Goal: Task Accomplishment & Management: Manage account settings

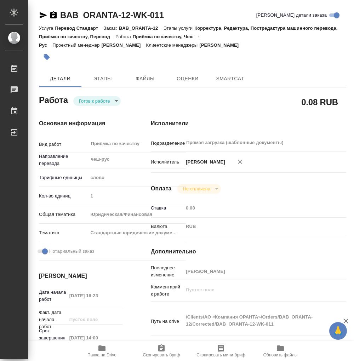
type textarea "x"
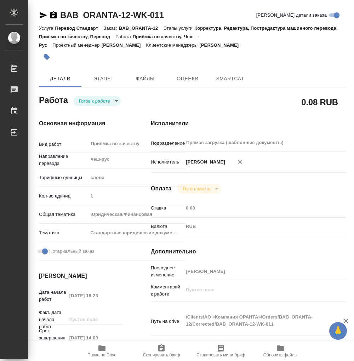
type textarea "x"
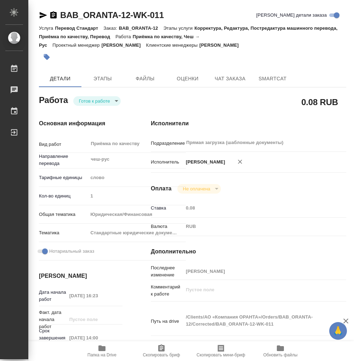
type textarea "x"
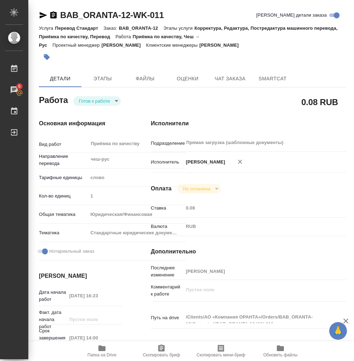
type textarea "x"
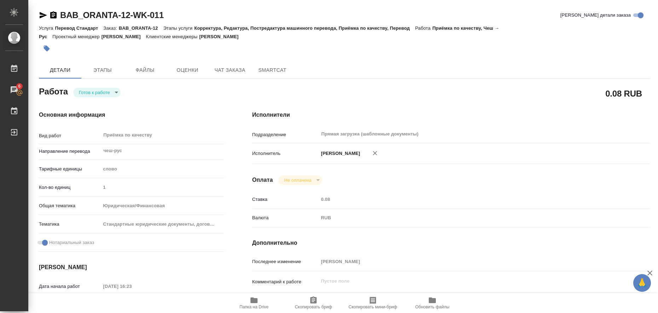
type textarea "x"
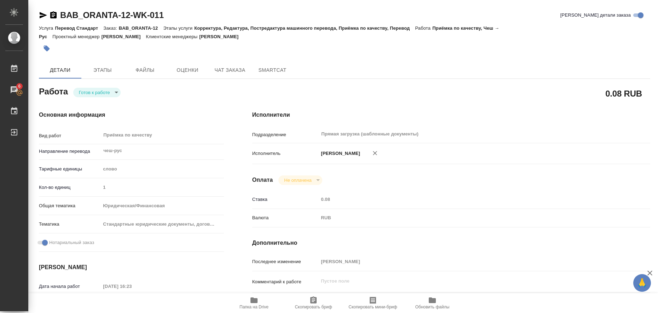
type textarea "x"
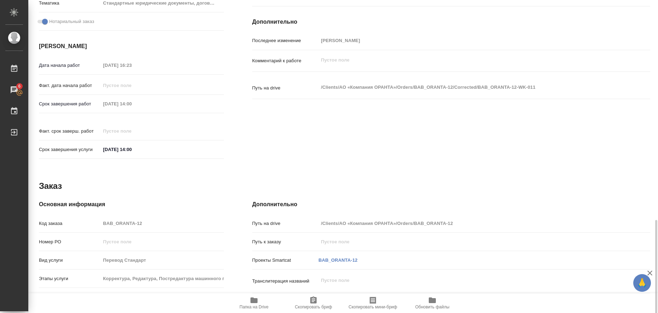
scroll to position [290, 0]
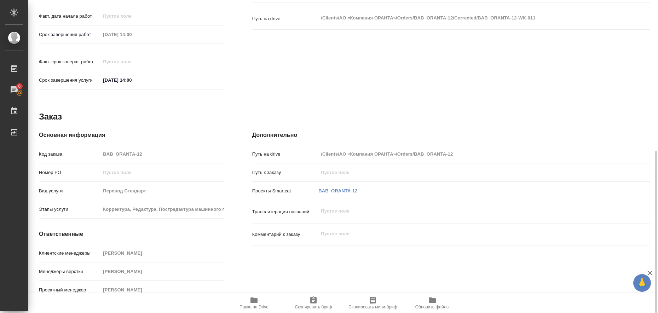
click at [250, 301] on icon "button" at bounding box center [254, 300] width 8 height 8
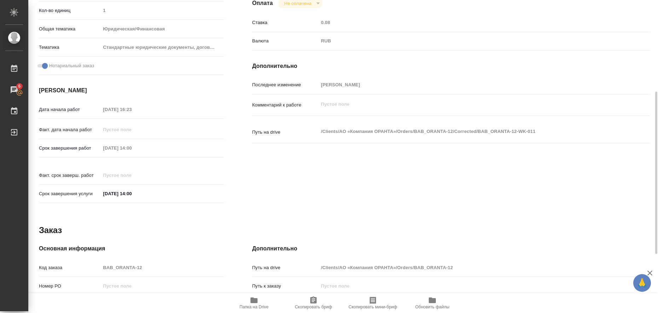
scroll to position [0, 0]
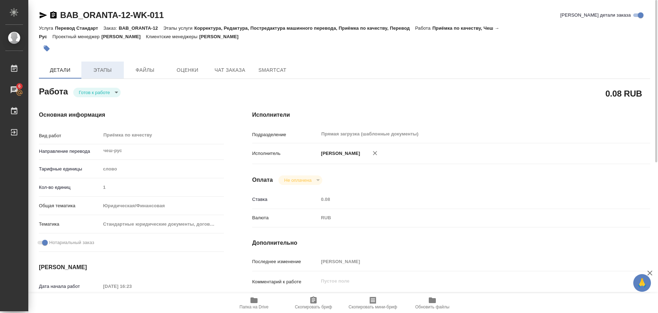
click at [96, 74] on span "Этапы" at bounding box center [103, 70] width 34 height 9
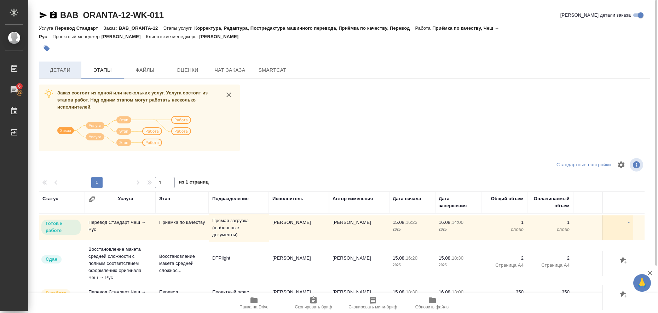
click at [50, 71] on span "Детали" at bounding box center [60, 70] width 34 height 9
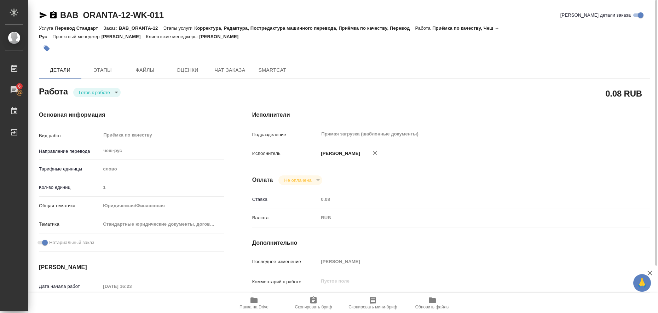
type textarea "x"
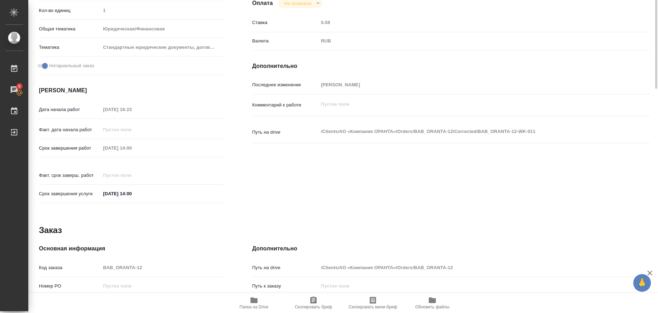
type textarea "x"
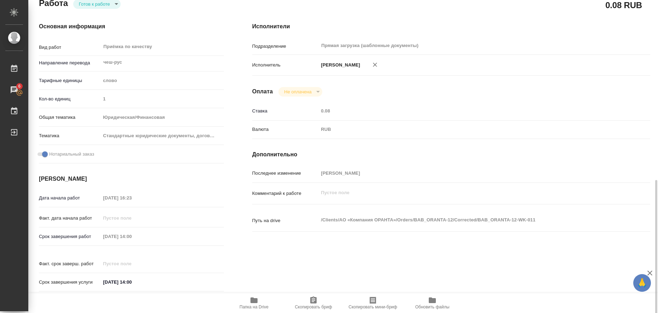
type textarea "x"
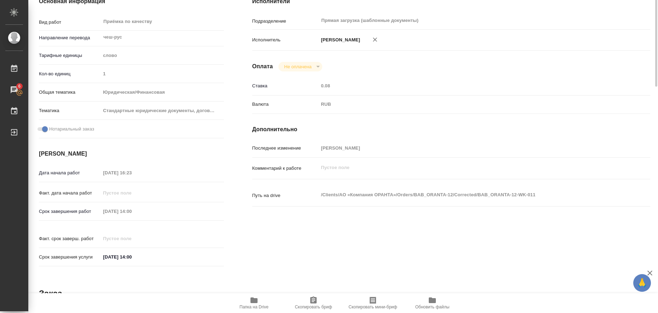
scroll to position [25, 0]
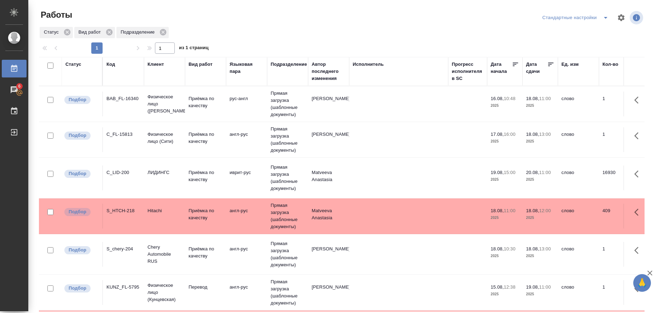
click at [601, 21] on icon "split button" at bounding box center [605, 17] width 8 height 8
click at [588, 30] on li "в работе" at bounding box center [570, 31] width 72 height 11
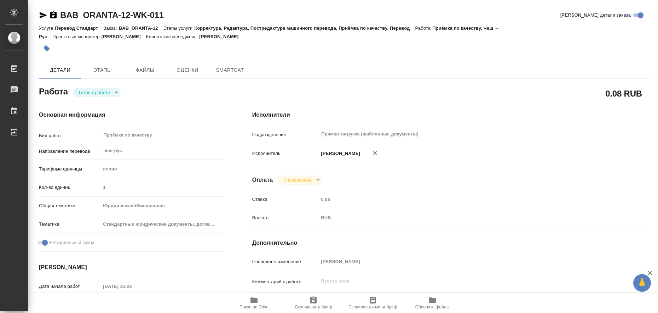
type textarea "x"
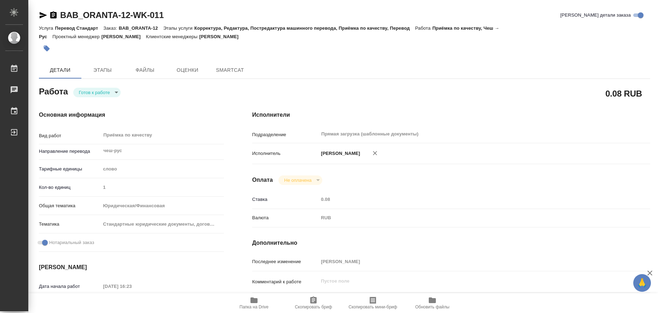
type textarea "x"
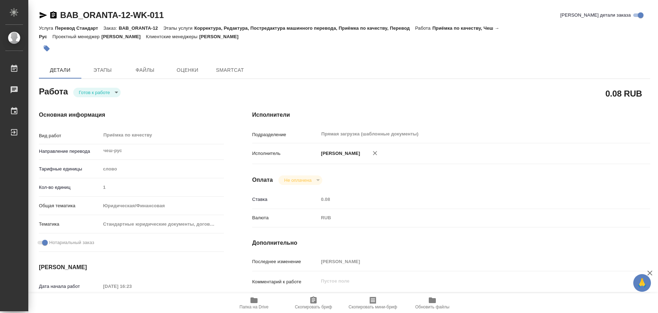
type textarea "x"
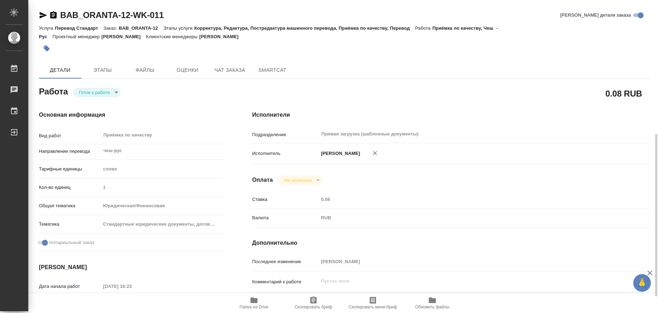
scroll to position [177, 0]
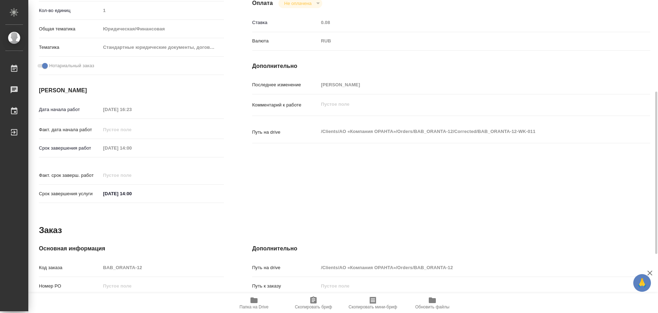
type textarea "x"
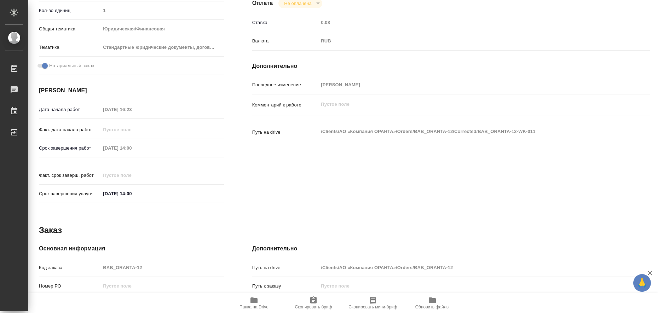
type textarea "x"
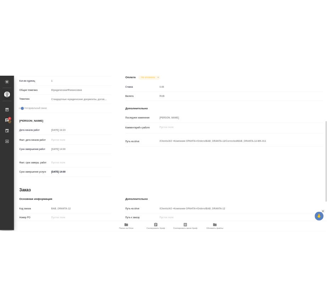
scroll to position [290, 0]
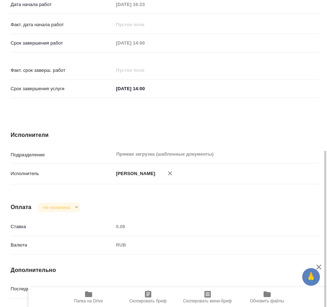
type textarea "x"
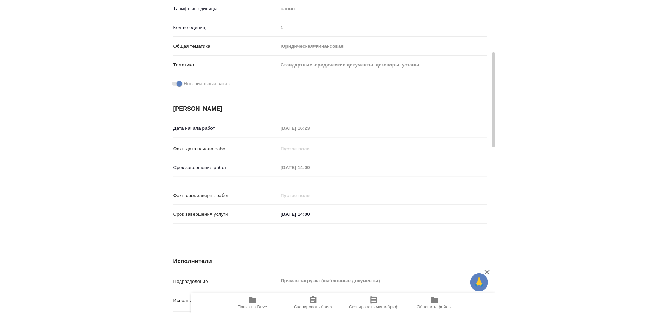
scroll to position [0, 0]
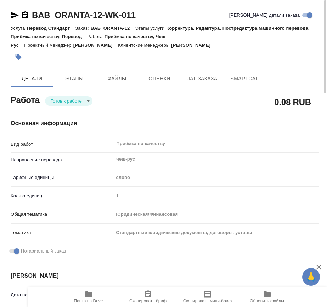
type textarea "x"
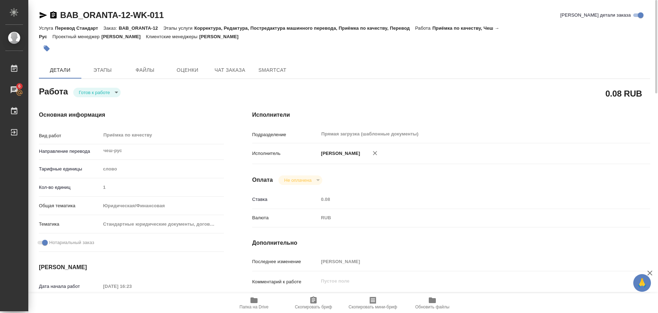
type textarea "x"
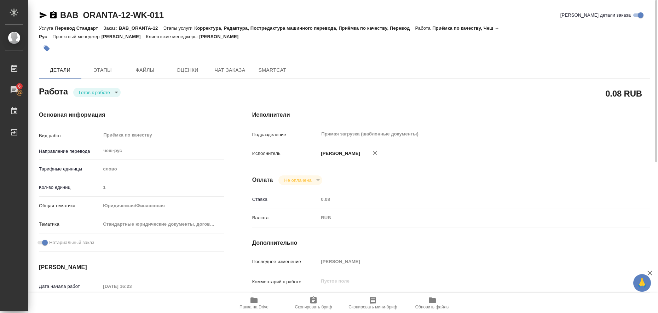
click at [45, 13] on icon "button" at bounding box center [43, 15] width 8 height 8
click at [49, 49] on icon "button" at bounding box center [47, 49] width 6 height 6
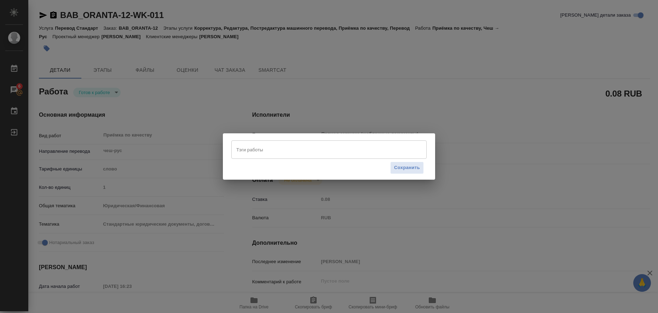
drag, startPoint x: 251, startPoint y: 151, endPoint x: 258, endPoint y: 150, distance: 6.8
click at [251, 151] on input "Тэги работы" at bounding box center [322, 150] width 175 height 12
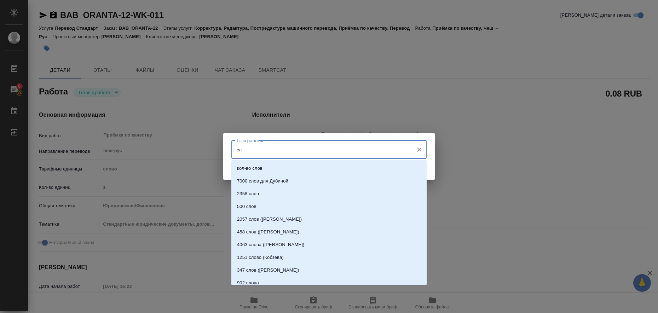
type input "с"
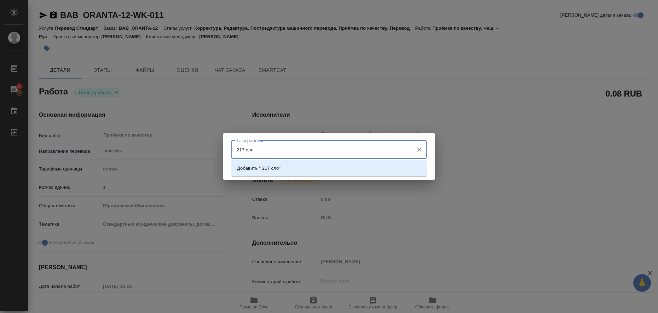
type input "217 слов"
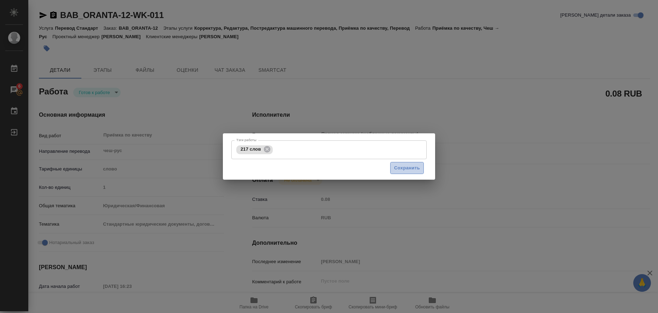
click at [402, 168] on span "Сохранить" at bounding box center [407, 168] width 26 height 8
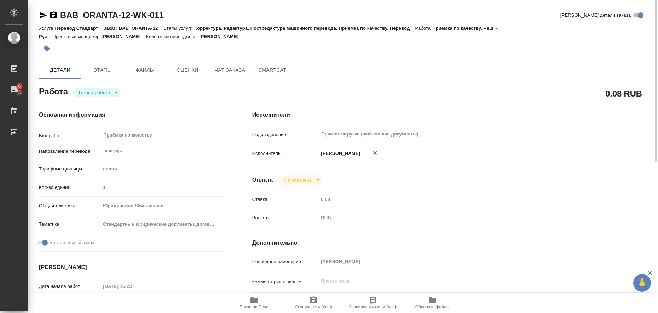
type input "readyForWork"
type textarea "Приёмка по качеству"
type textarea "x"
type input "чеш-рус"
type input "5a8b1489cc6b4906c91bfd90"
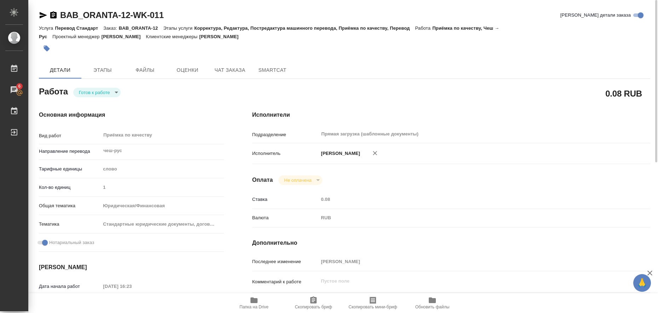
type input "1"
type input "yr-fn"
type input "5f647205b73bc97568ca66bf"
checkbox input "true"
type input "15.08.2025 16:23"
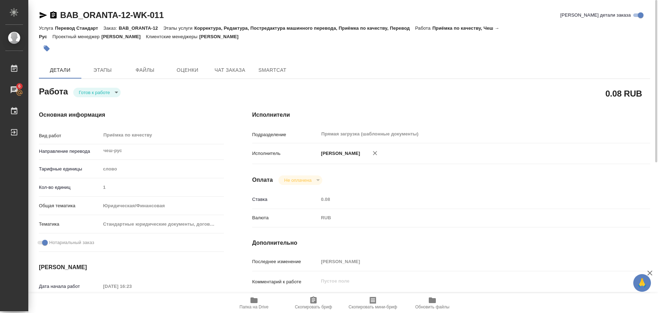
type input "16.08.2025 14:00"
type input "Прямая загрузка (шаблонные документы)"
type input "notPayed"
type input "0.08"
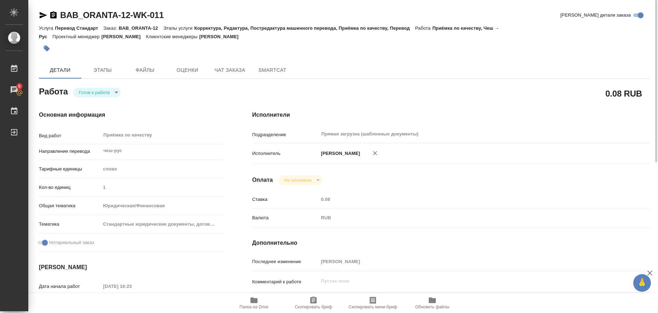
type input "RUB"
type input "Любицкая Ольга"
type textarea "x"
type textarea "/Clients/АО «Компания ОРАНТА»/Orders/BAB_ORANTA-12/Corrected/BAB_ORANTA-12-WK-0…"
type textarea "x"
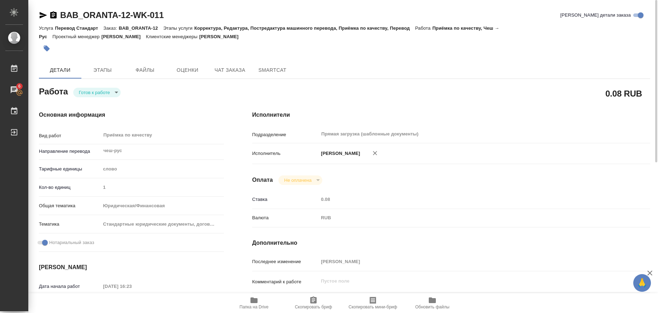
type input "BAB_ORANTA-12"
type input "Перевод Стандарт"
type input "Корректура, Редактура, Постредактура машинного перевода, Приёмка по качеству, П…"
type input "Голубев Дмитрий"
type input "Арсеньева Вера"
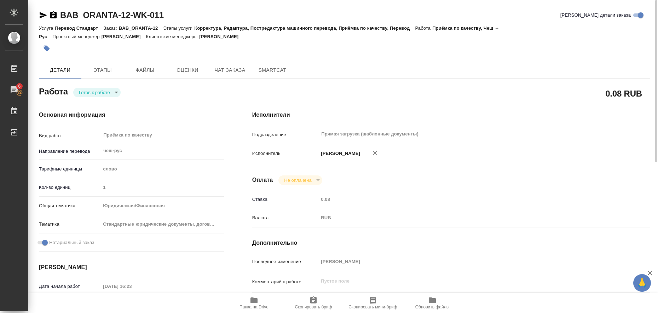
type input "/Clients/АО «Компания ОРАНТА»/Orders/BAB_ORANTA-12"
type textarea "x"
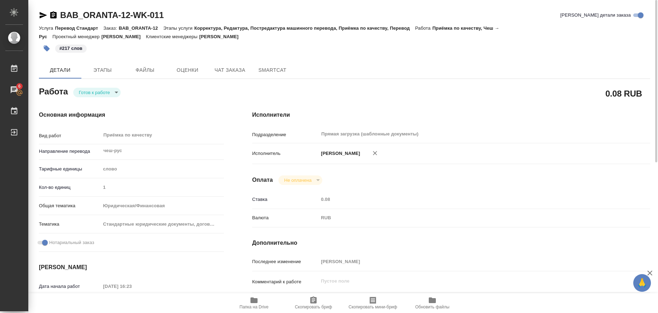
type textarea "x"
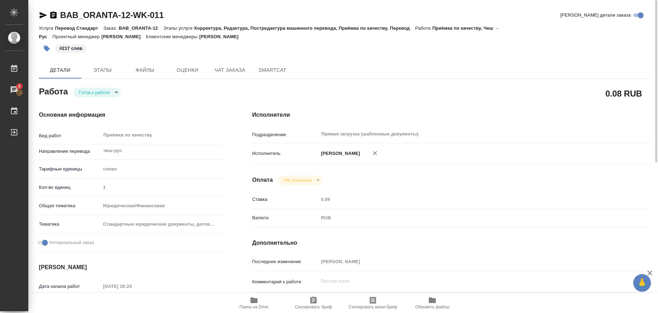
type textarea "x"
click at [113, 92] on body "🙏 .cls-1 fill:#fff; AWATERA Liubitskaia Olga Работы 6 Чаты График Выйти BAB_ORA…" at bounding box center [329, 156] width 658 height 313
type textarea "x"
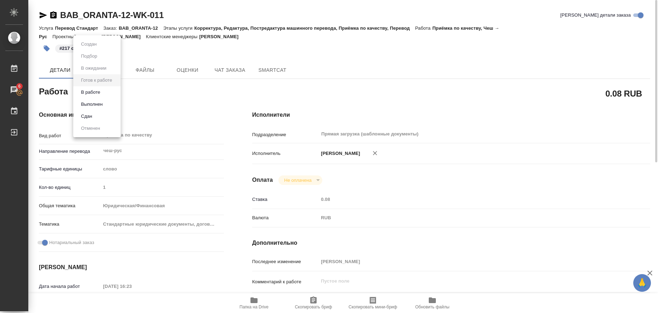
type textarea "x"
click at [109, 104] on li "Выполнен" at bounding box center [96, 104] width 47 height 12
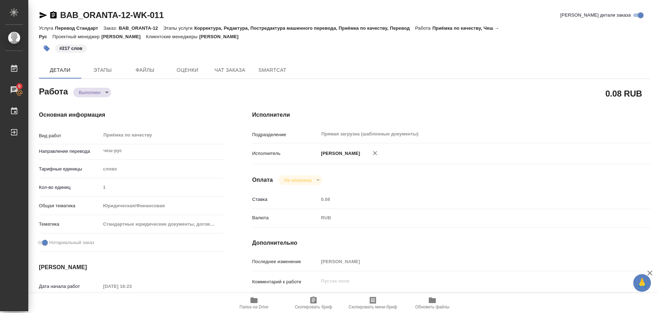
type textarea "x"
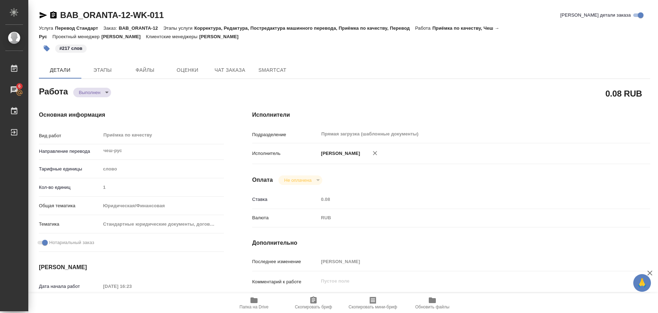
type textarea "x"
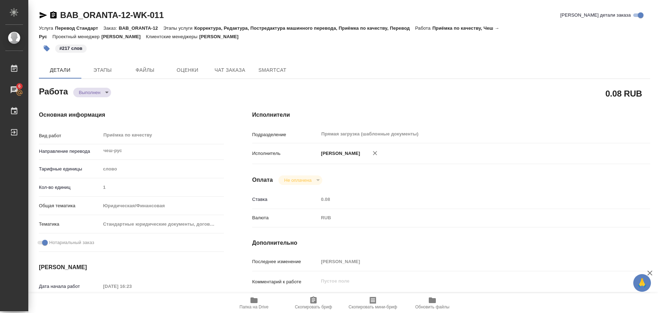
type textarea "x"
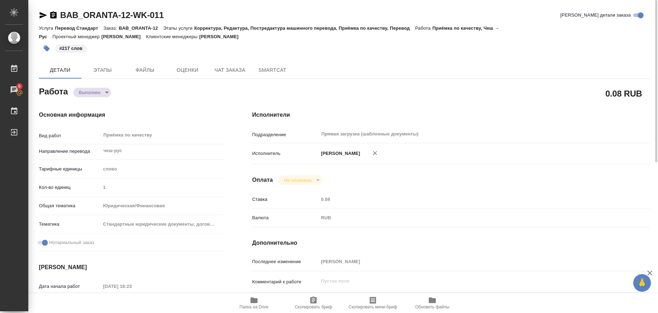
type textarea "x"
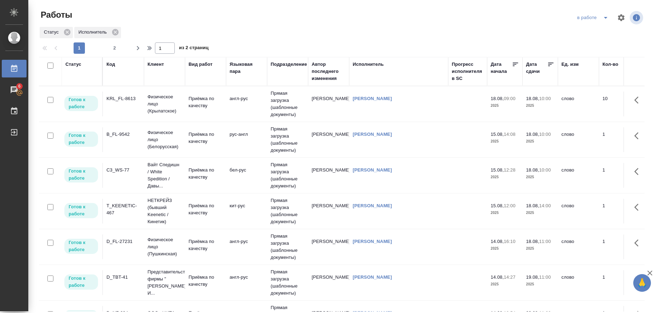
click at [605, 18] on icon "split button" at bounding box center [605, 17] width 8 height 8
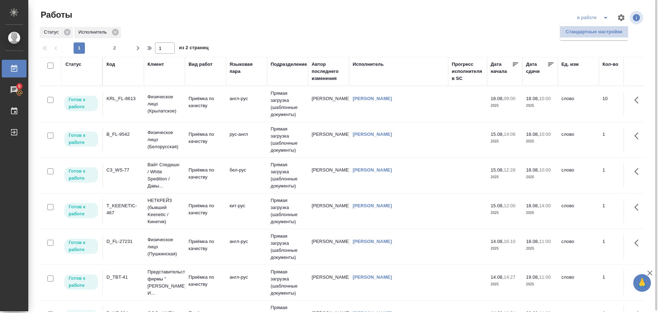
click at [601, 30] on li "Стандартные настройки" at bounding box center [594, 31] width 68 height 11
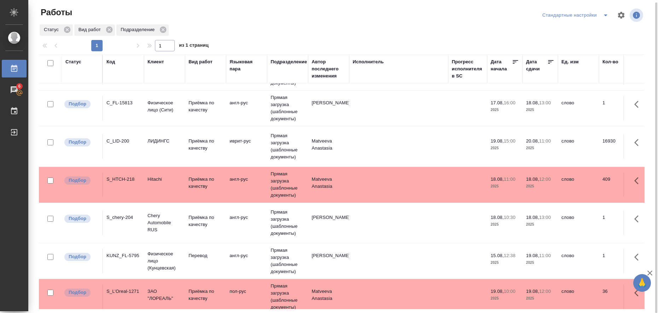
scroll to position [41, 0]
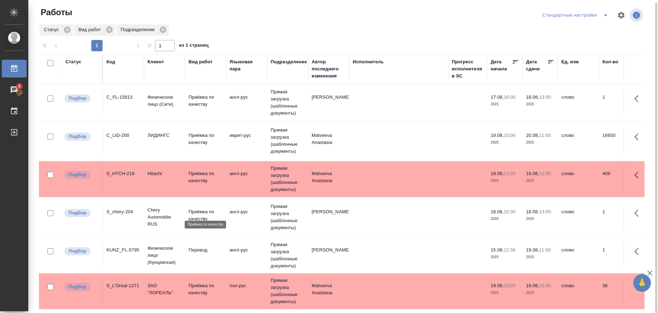
click at [194, 208] on p "Приёмка по качеству" at bounding box center [206, 215] width 34 height 14
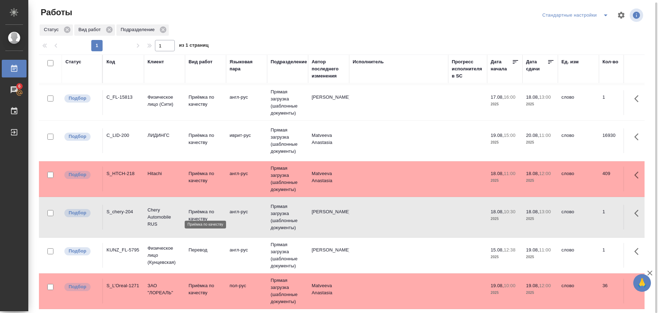
click at [194, 208] on p "Приёмка по качеству" at bounding box center [206, 215] width 34 height 14
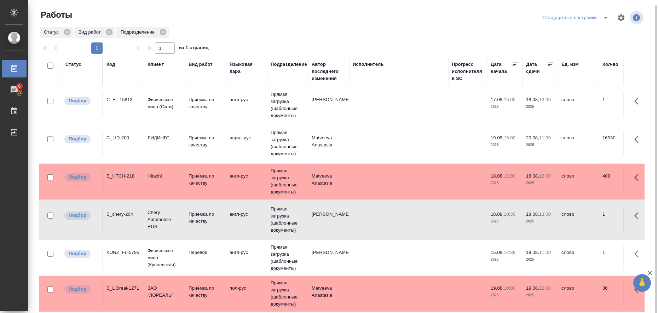
scroll to position [0, 0]
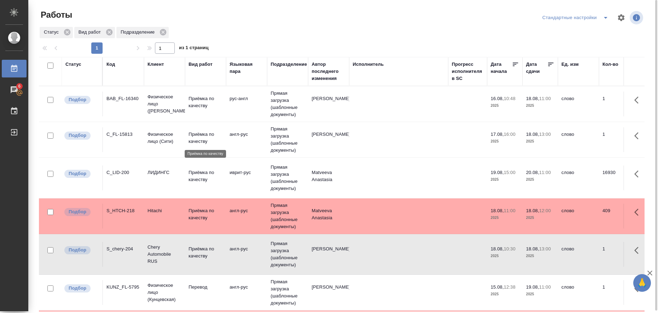
click at [201, 136] on p "Приёмка по качеству" at bounding box center [206, 138] width 34 height 14
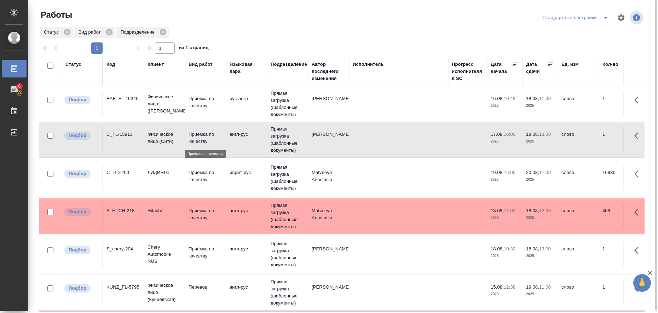
click at [201, 136] on p "Приёмка по качеству" at bounding box center [206, 138] width 34 height 14
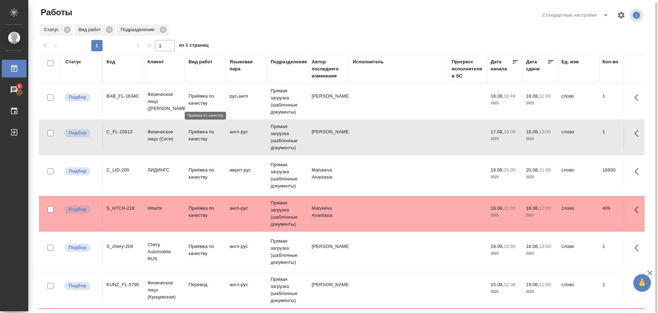
click at [196, 97] on p "Приёмка по качеству" at bounding box center [206, 100] width 34 height 14
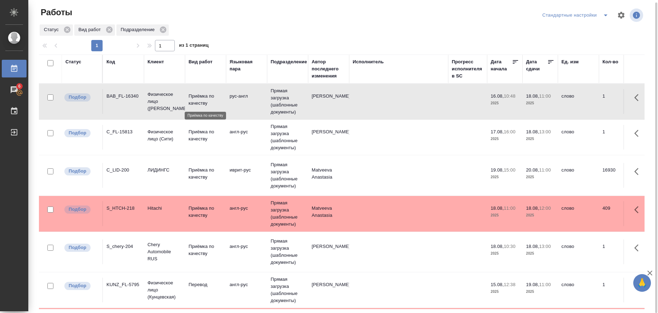
click at [196, 97] on p "Приёмка по качеству" at bounding box center [206, 100] width 34 height 14
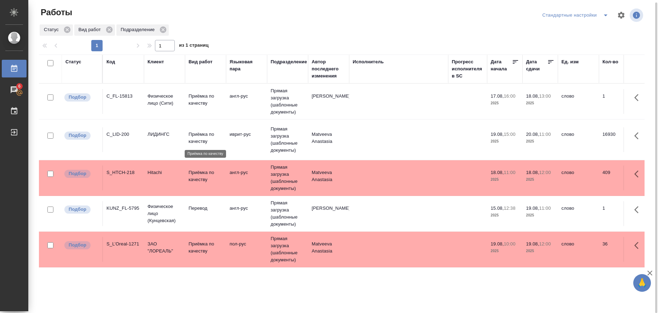
click at [196, 136] on p "Приёмка по качеству" at bounding box center [206, 138] width 34 height 14
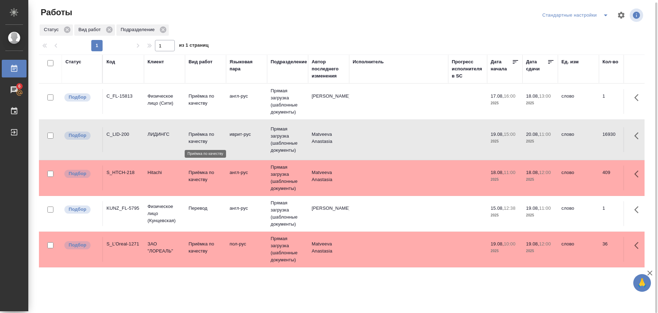
click at [196, 136] on p "Приёмка по качеству" at bounding box center [206, 138] width 34 height 14
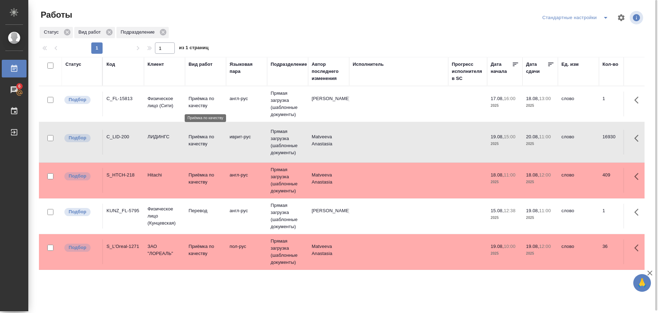
click at [207, 103] on p "Приёмка по качеству" at bounding box center [206, 102] width 34 height 14
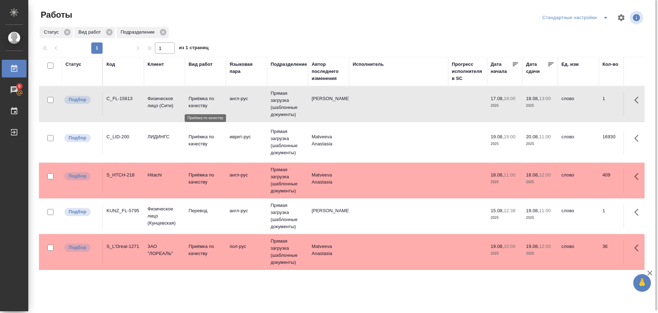
click at [207, 103] on p "Приёмка по качеству" at bounding box center [206, 102] width 34 height 14
click at [204, 250] on p "Приёмка по качеству" at bounding box center [206, 250] width 34 height 14
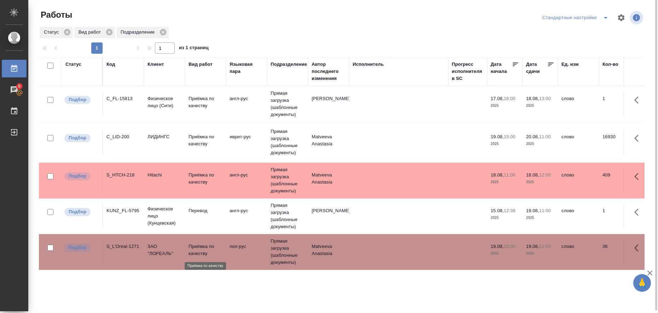
click at [204, 250] on p "Приёмка по качеству" at bounding box center [206, 250] width 34 height 14
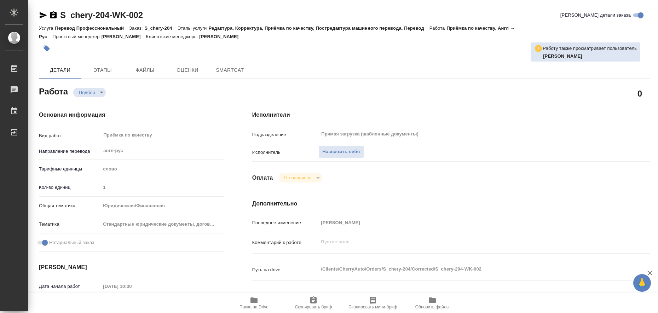
type textarea "x"
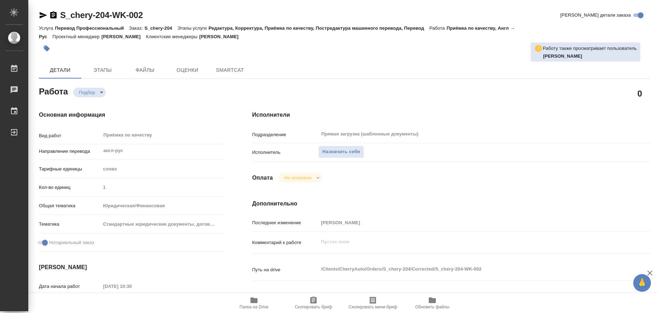
type textarea "x"
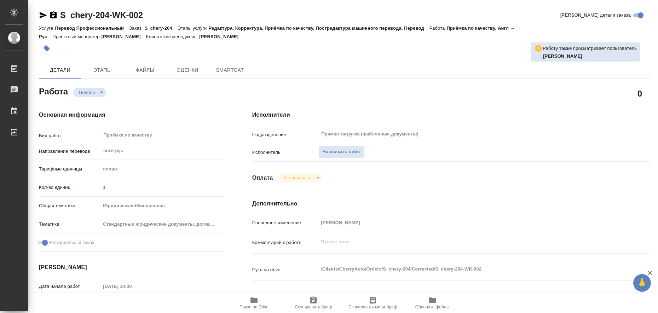
type textarea "x"
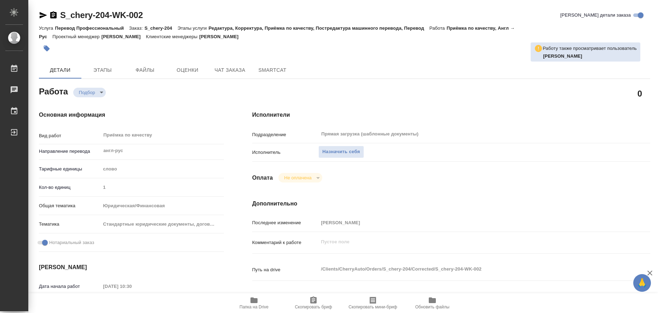
type textarea "x"
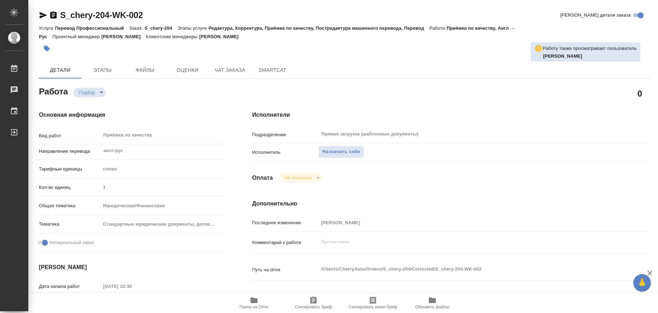
type textarea "x"
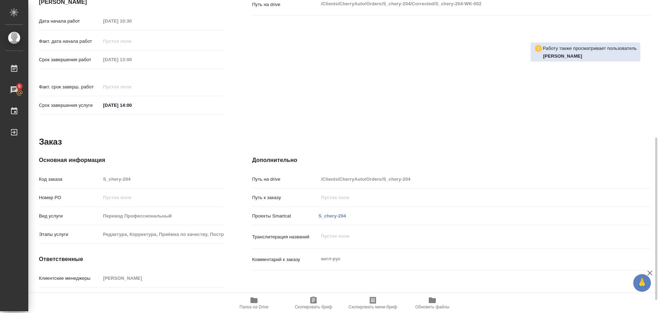
scroll to position [290, 0]
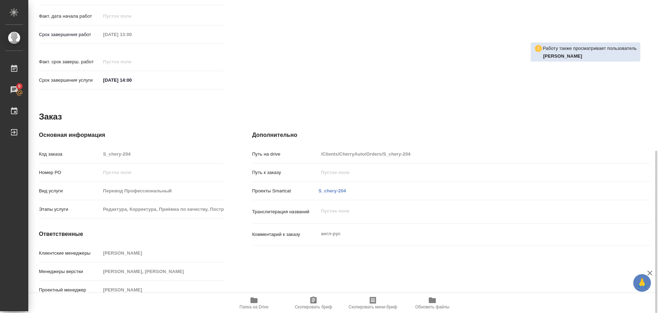
click at [253, 298] on icon "button" at bounding box center [253, 301] width 7 height 6
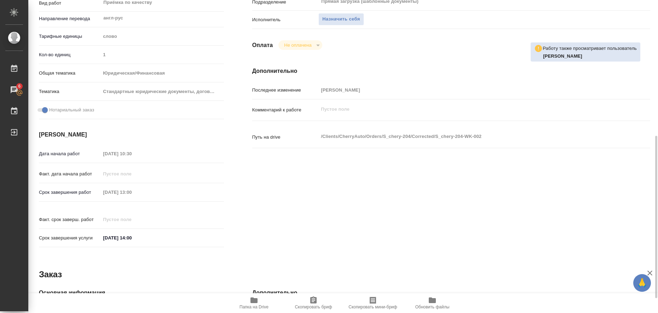
scroll to position [177, 0]
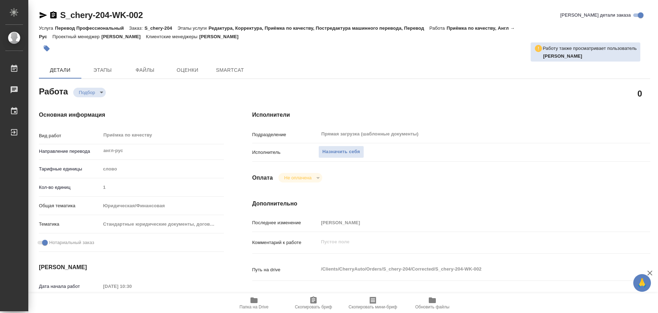
type textarea "x"
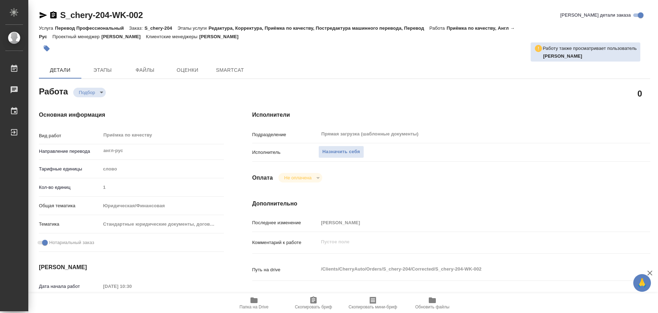
type textarea "x"
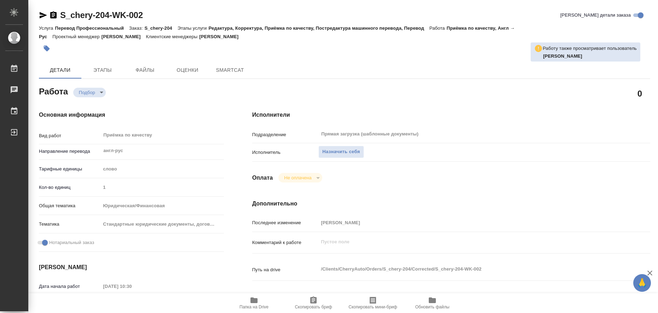
type textarea "x"
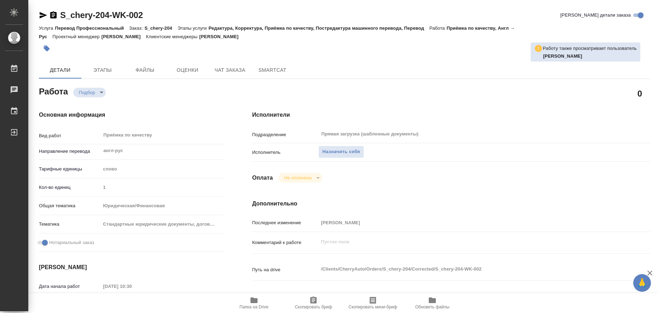
type textarea "x"
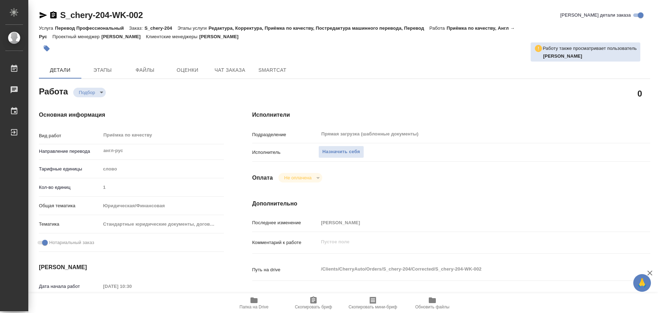
type textarea "x"
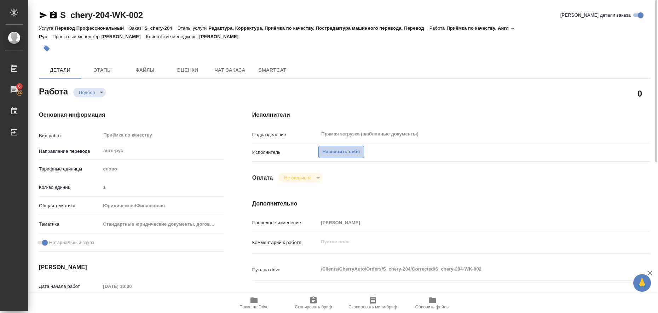
click at [339, 151] on span "Назначить себя" at bounding box center [340, 152] width 37 height 8
type textarea "x"
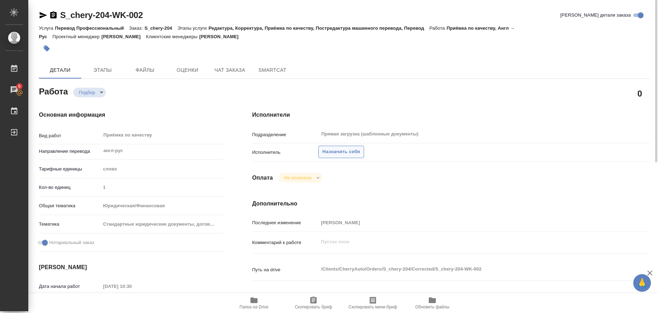
type textarea "x"
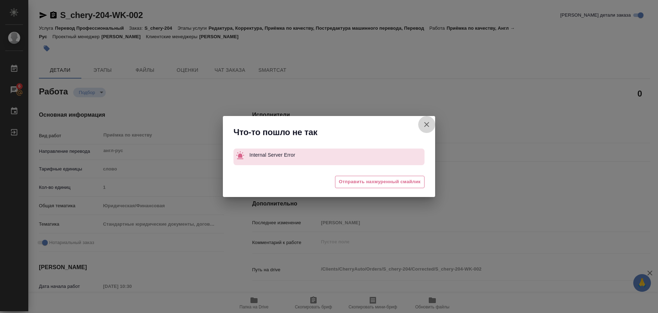
click at [426, 124] on icon "button" at bounding box center [426, 124] width 5 height 5
type textarea "x"
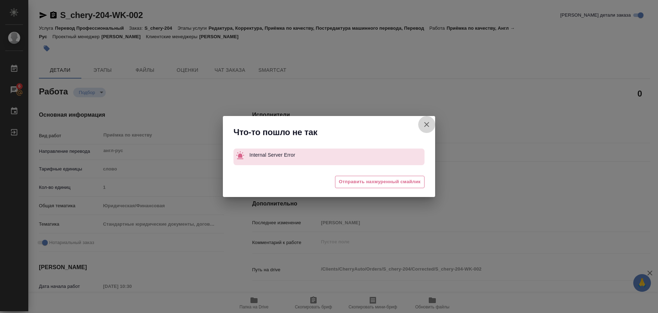
type textarea "x"
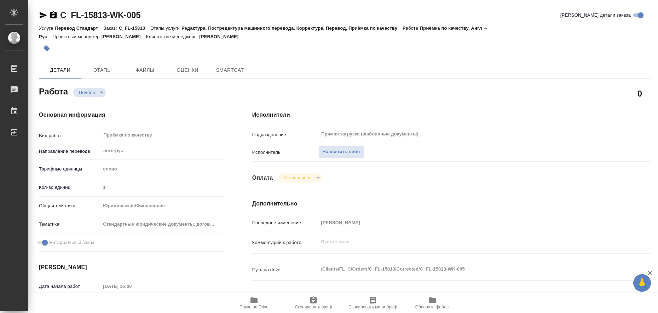
type textarea "x"
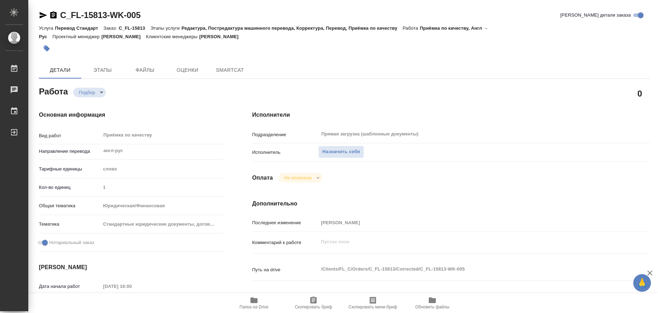
type textarea "x"
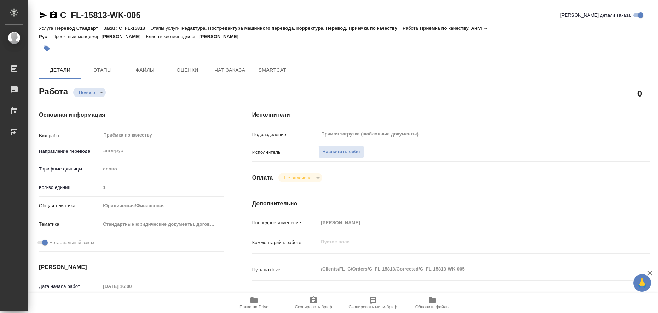
type textarea "x"
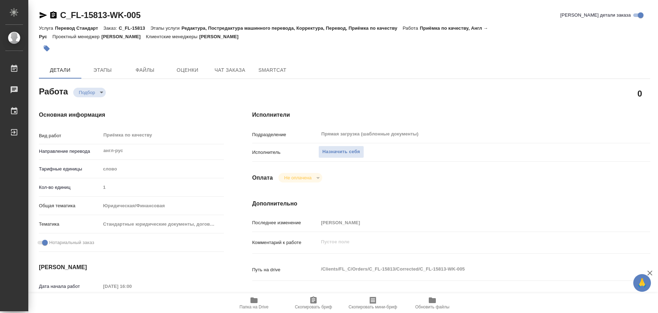
type textarea "x"
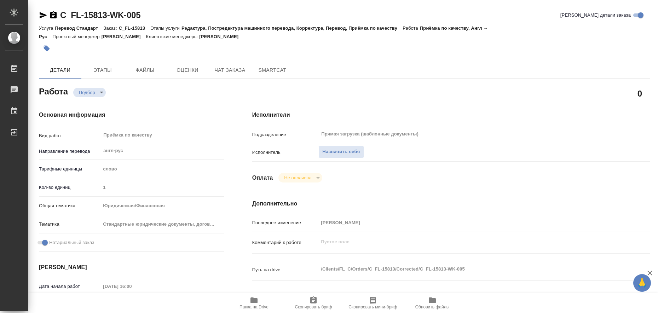
click at [254, 301] on icon "button" at bounding box center [253, 301] width 7 height 6
type textarea "x"
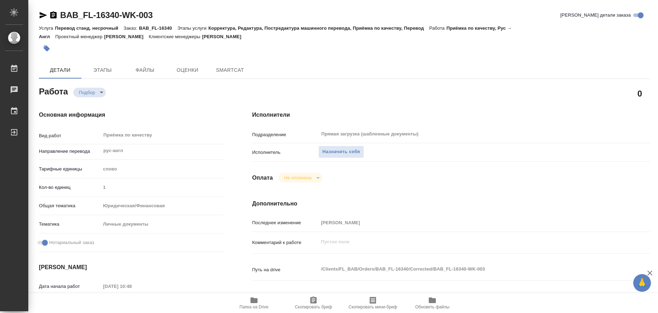
type textarea "x"
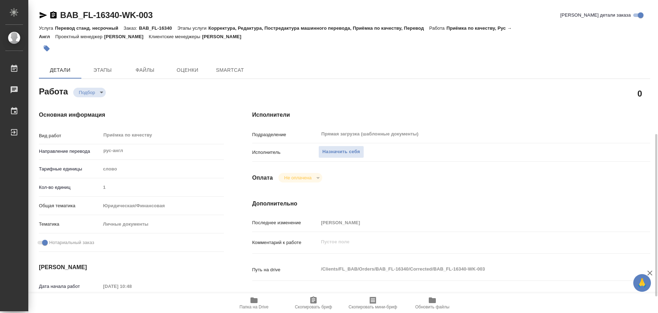
type textarea "x"
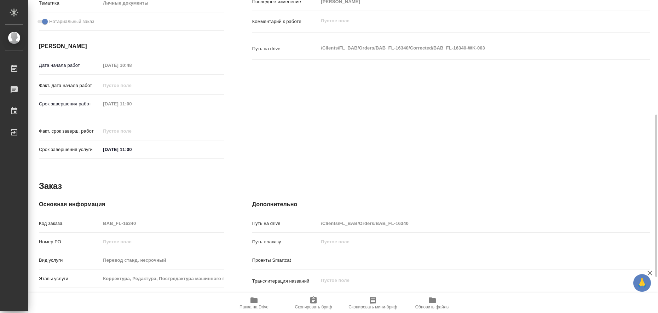
scroll to position [290, 0]
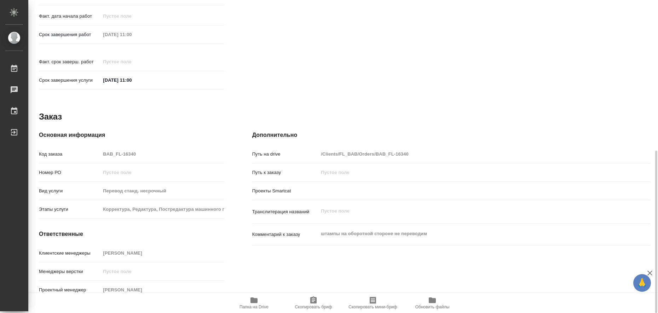
type textarea "x"
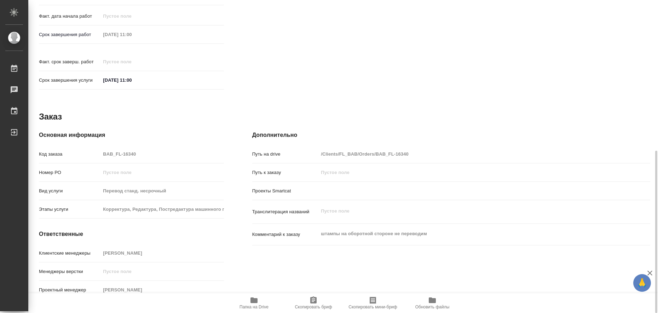
type textarea "x"
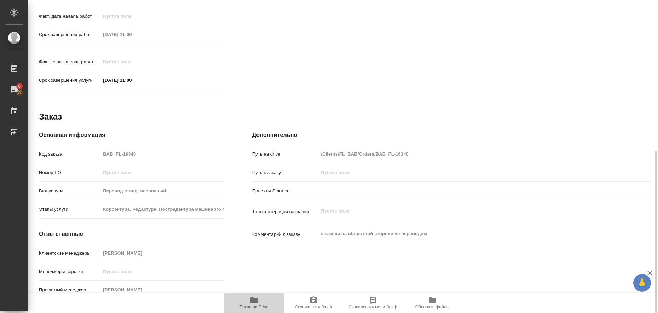
click at [250, 298] on icon "button" at bounding box center [254, 300] width 8 height 8
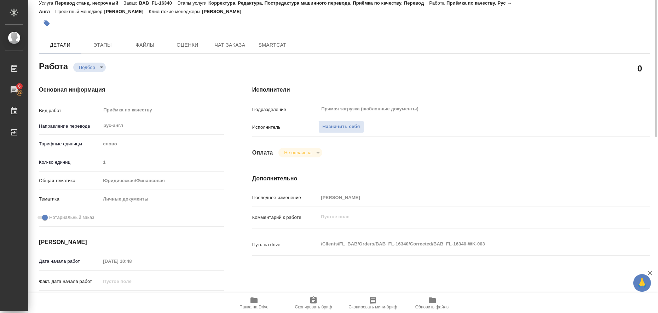
scroll to position [0, 0]
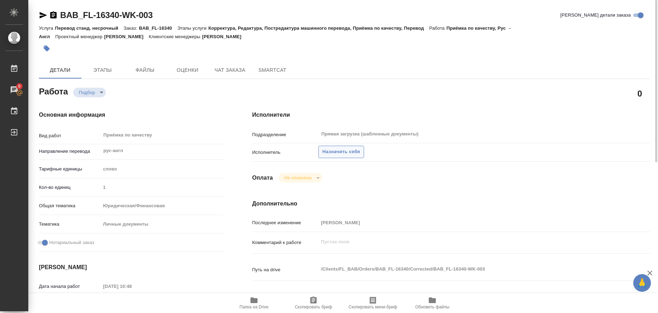
click at [343, 152] on span "Назначить себя" at bounding box center [340, 152] width 37 height 8
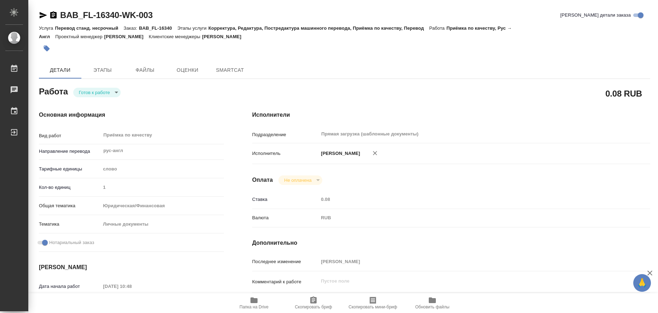
type textarea "x"
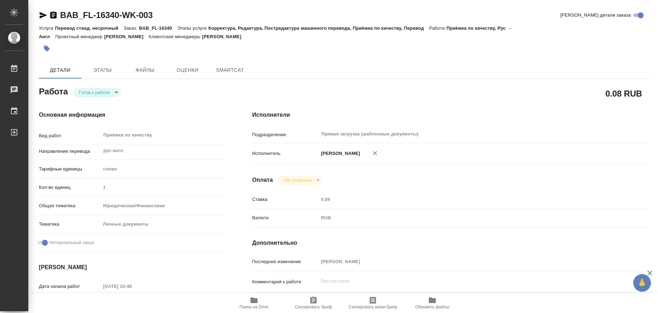
type textarea "x"
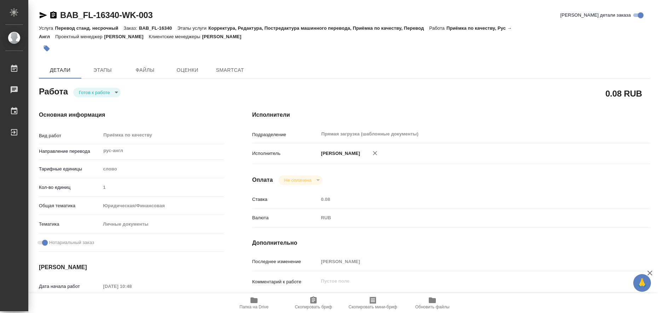
type textarea "x"
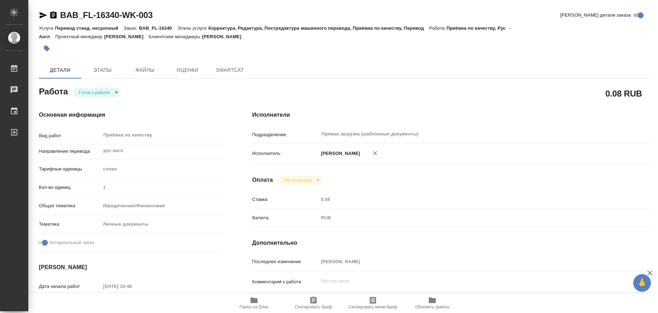
type textarea "x"
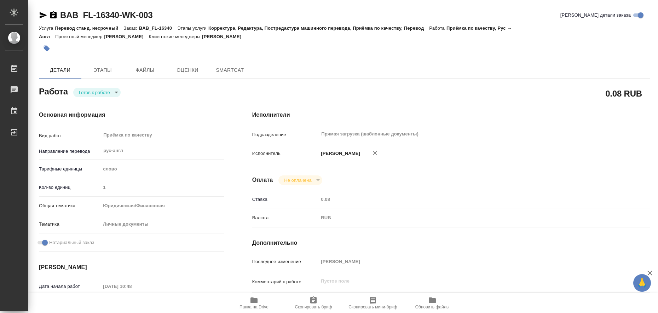
type textarea "x"
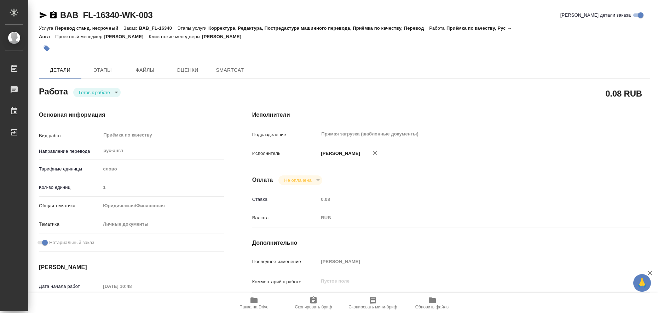
type textarea "x"
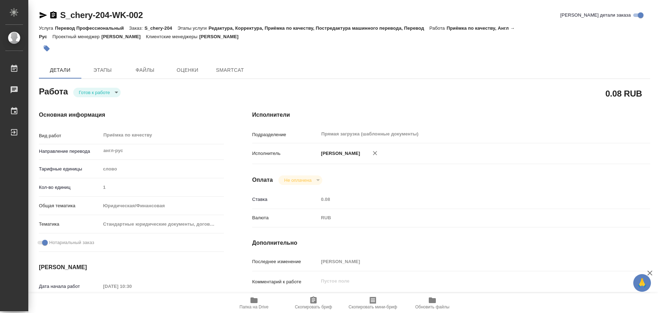
type textarea "x"
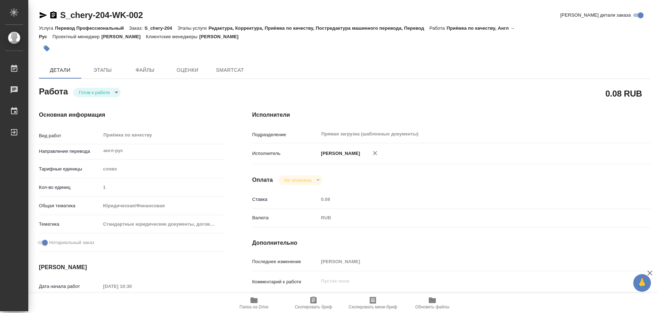
type textarea "x"
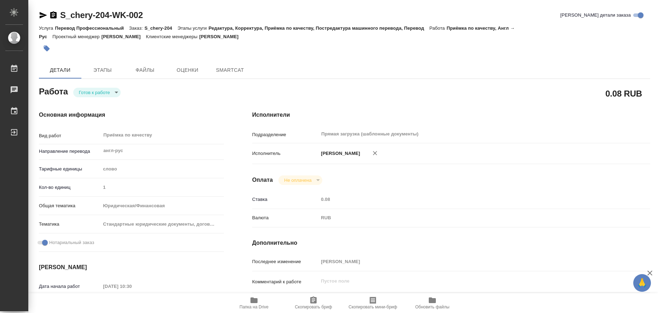
type textarea "x"
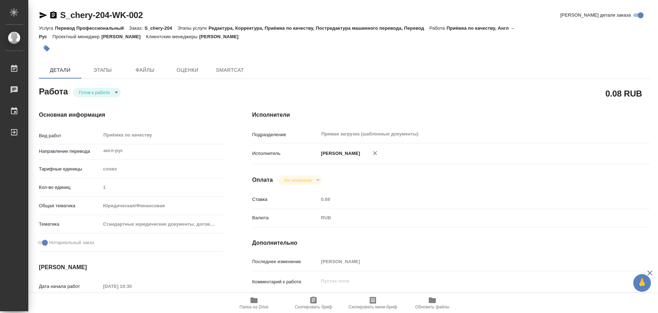
type textarea "x"
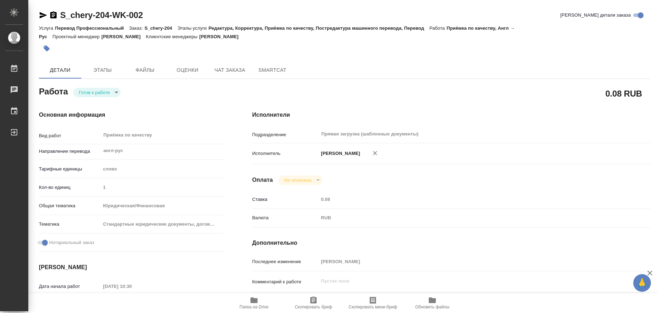
type textarea "x"
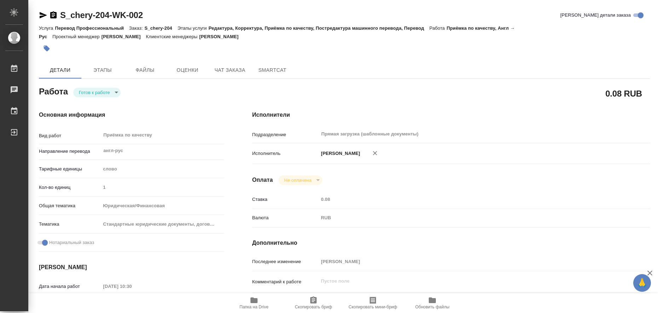
type textarea "x"
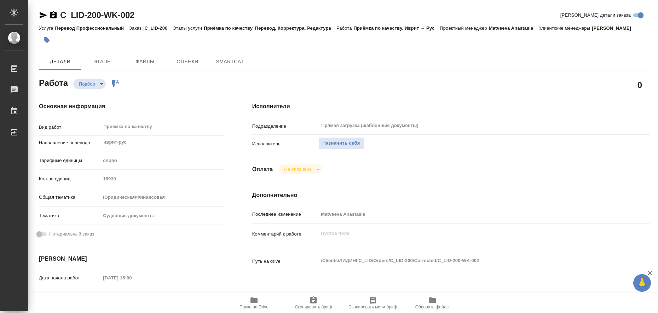
type textarea "x"
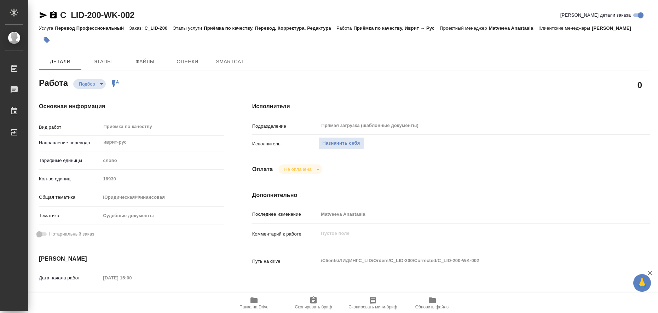
type textarea "x"
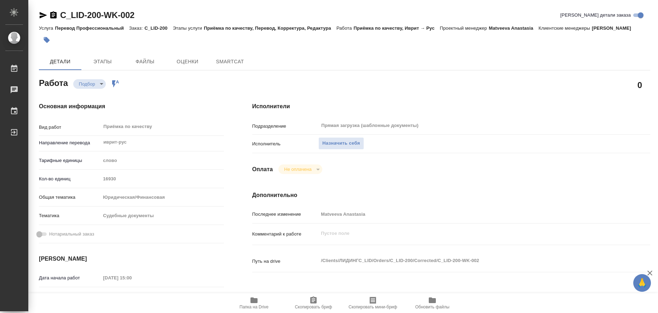
type textarea "x"
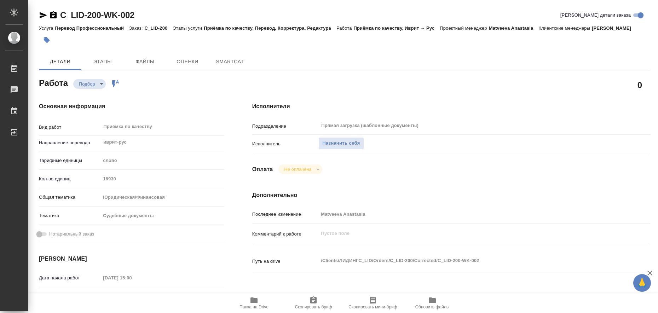
type textarea "x"
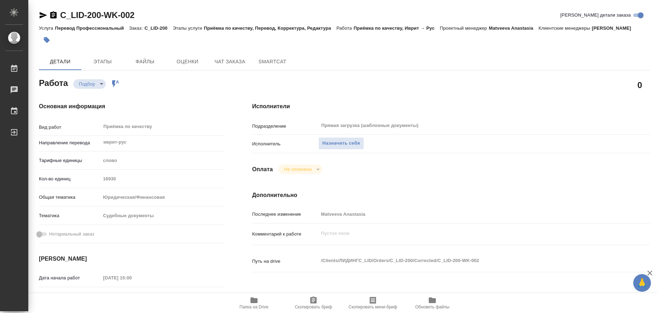
type textarea "x"
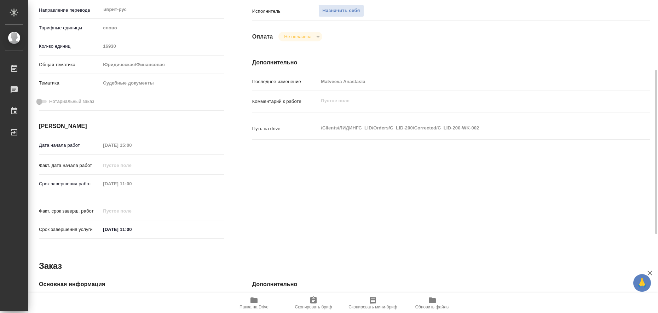
type textarea "x"
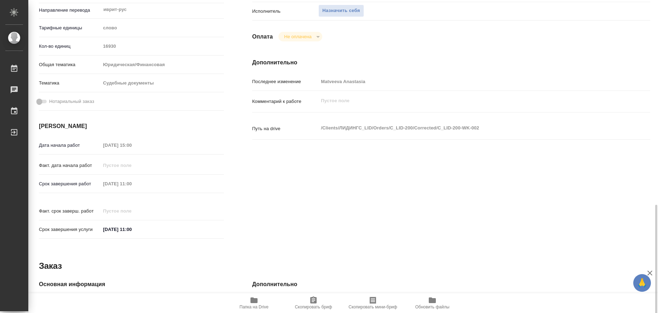
scroll to position [282, 0]
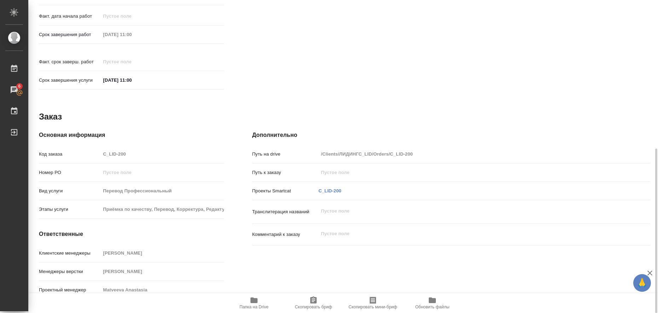
click at [256, 300] on icon "button" at bounding box center [253, 301] width 7 height 6
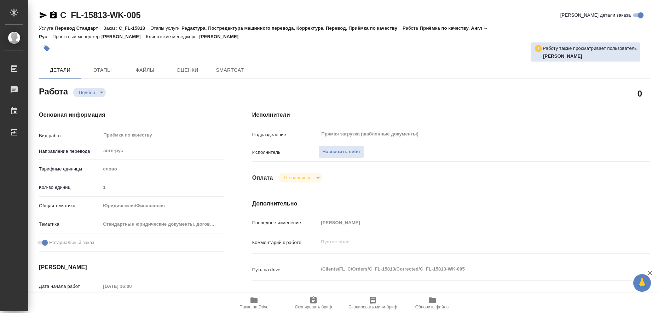
type textarea "x"
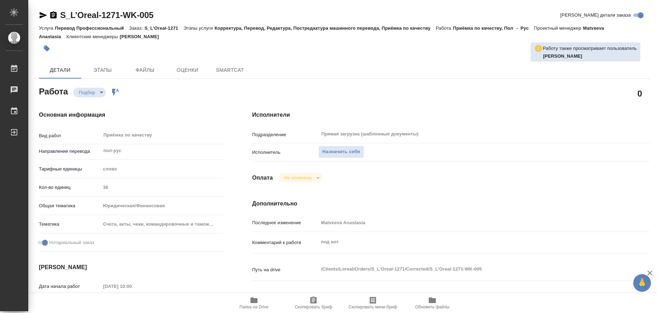
type textarea "x"
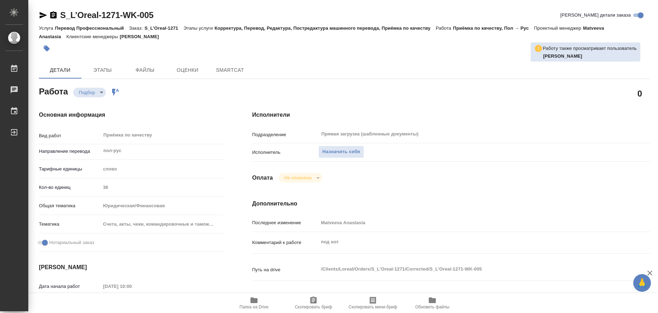
type textarea "x"
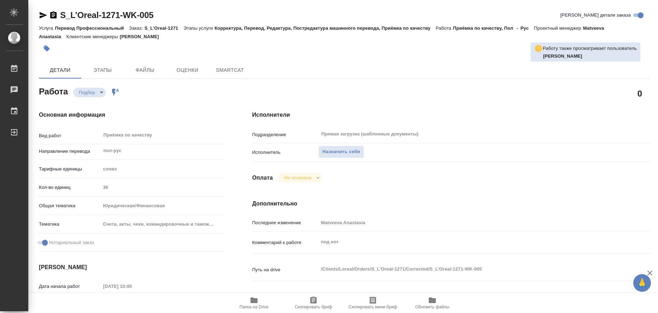
type textarea "x"
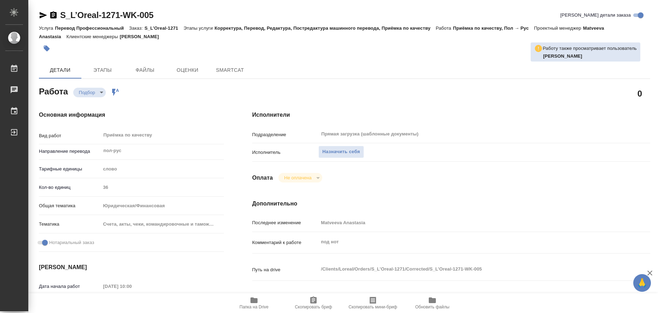
type textarea "x"
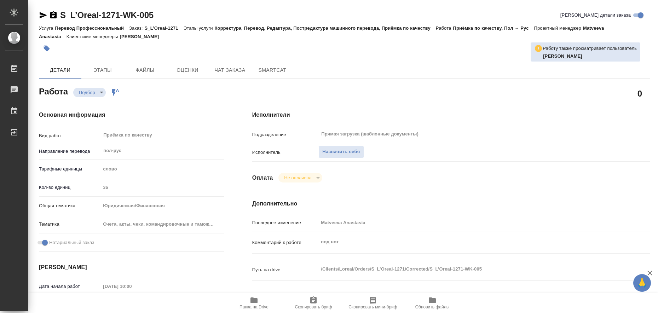
type textarea "x"
